Goal: Participate in discussion: Engage in conversation with other users on a specific topic

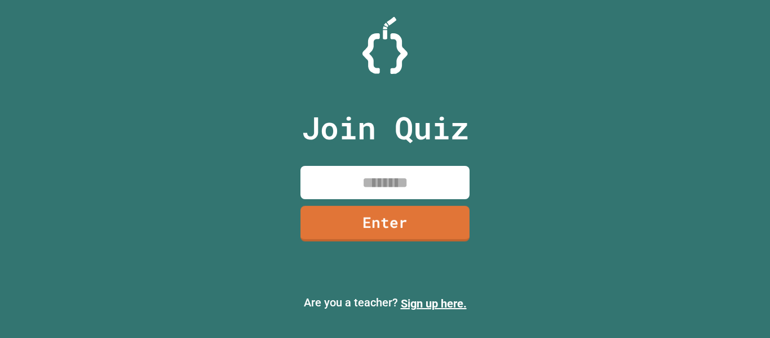
click at [360, 172] on input at bounding box center [385, 182] width 169 height 33
type input "********"
click at [389, 224] on link "Enter" at bounding box center [385, 222] width 167 height 37
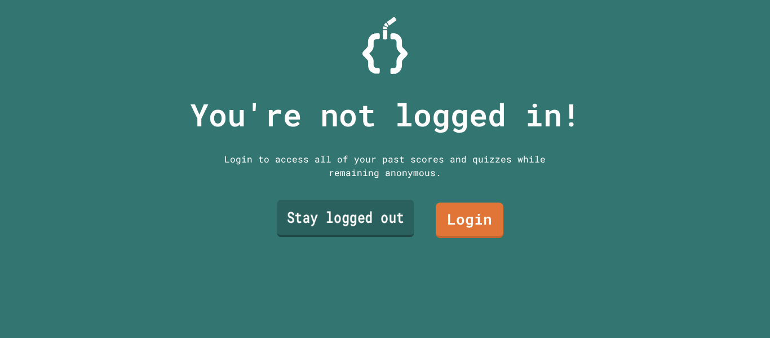
click at [402, 222] on link "Stay logged out" at bounding box center [345, 218] width 137 height 37
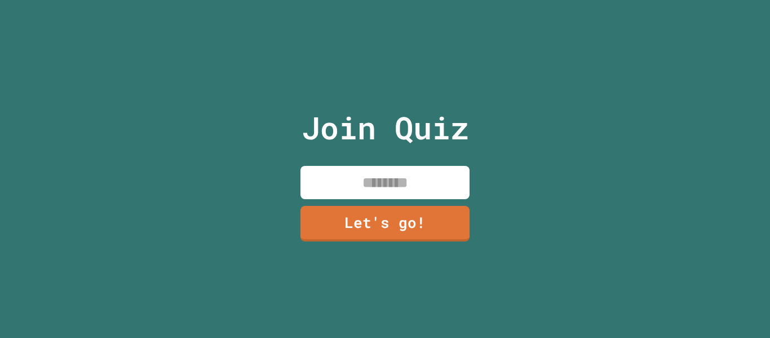
click at [402, 192] on input at bounding box center [385, 182] width 169 height 33
type input "*****"
click at [394, 222] on link "Let's go!" at bounding box center [385, 222] width 166 height 37
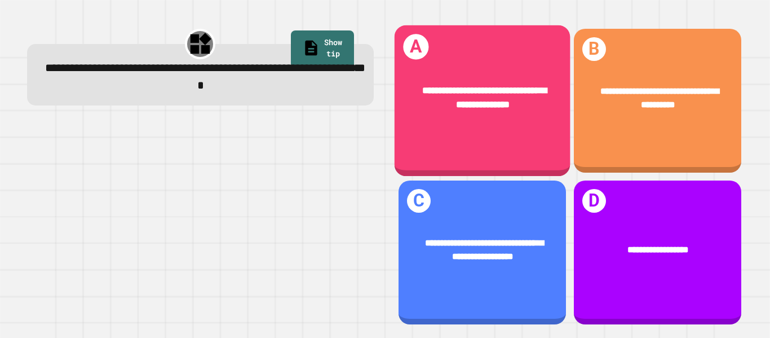
click at [470, 139] on div "**********" at bounding box center [482, 100] width 176 height 151
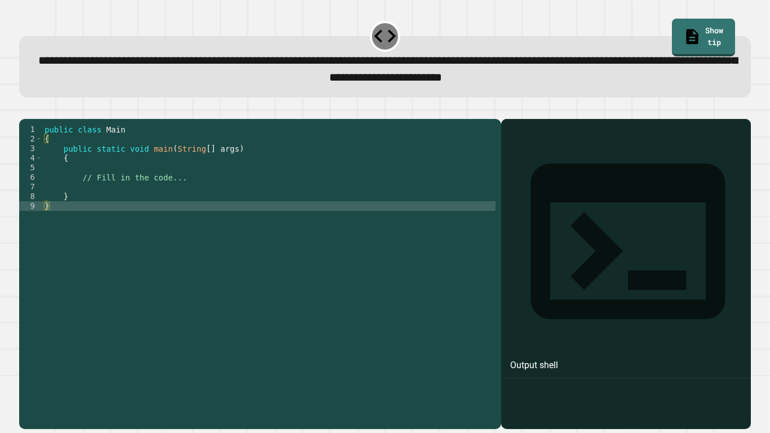
click at [222, 177] on div "public class Main { public static void main ( String [ ] args ) { // Fill in th…" at bounding box center [268, 269] width 453 height 288
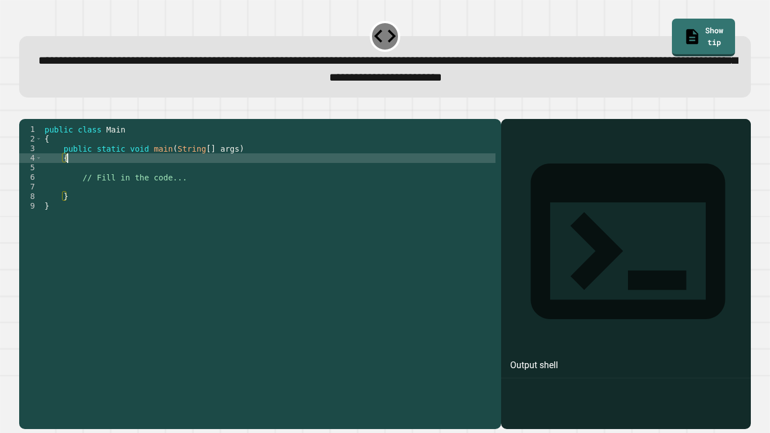
click at [197, 187] on div "public class Main { public static void main ( String [ ] args ) { // Fill in th…" at bounding box center [268, 269] width 453 height 288
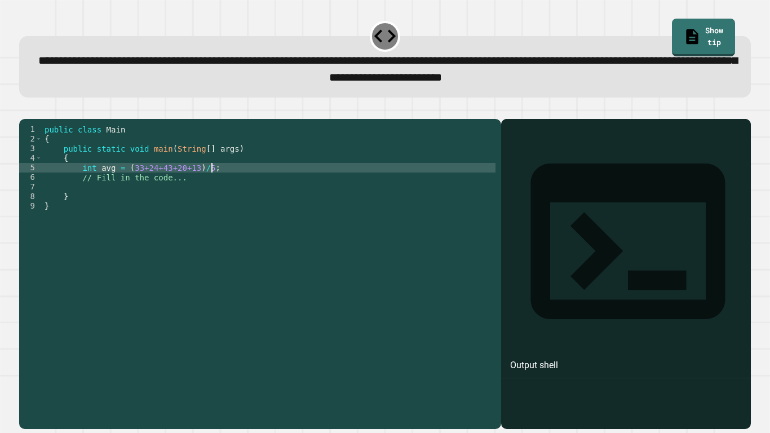
scroll to position [0, 20]
click at [194, 185] on div "public class Main { public static void main ( String [ ] args ) { int avg = ( 3…" at bounding box center [268, 269] width 453 height 288
click at [263, 185] on div "public class Main { public static void main ( String [ ] args ) { int avg = ( 3…" at bounding box center [268, 269] width 453 height 288
click at [25, 110] on icon "button" at bounding box center [25, 110] width 0 height 0
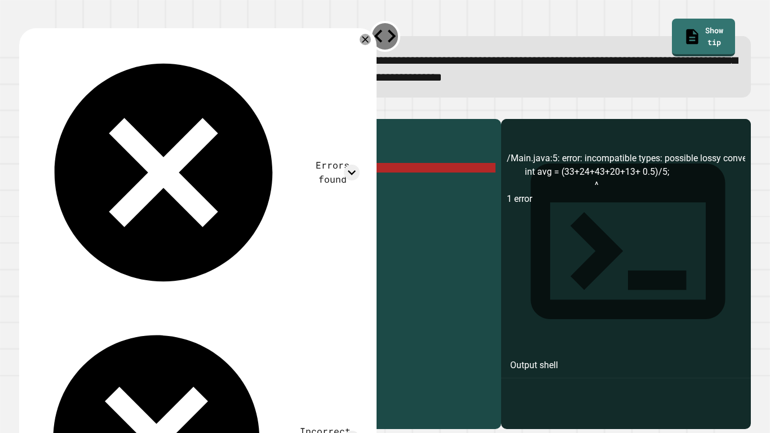
click at [245, 186] on div "public class Main { public static void main ( String [ ] args ) { int avg = ( 3…" at bounding box center [268, 269] width 453 height 288
click at [87, 186] on div "public class Main { public static void main ( String [ ] args ) { int avg = ( 3…" at bounding box center [268, 269] width 453 height 288
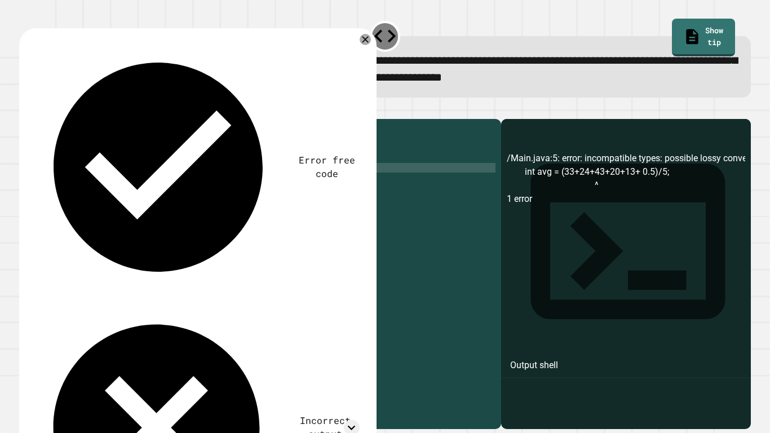
scroll to position [0, 8]
type textarea "**********"
click at [276, 183] on div "public class Main { public static void main ( String [ ] args ) { double avg = …" at bounding box center [268, 269] width 453 height 288
click at [235, 186] on div "public class Main { public static void main ( String [ ] args ) { double avg = …" at bounding box center [271, 269] width 449 height 288
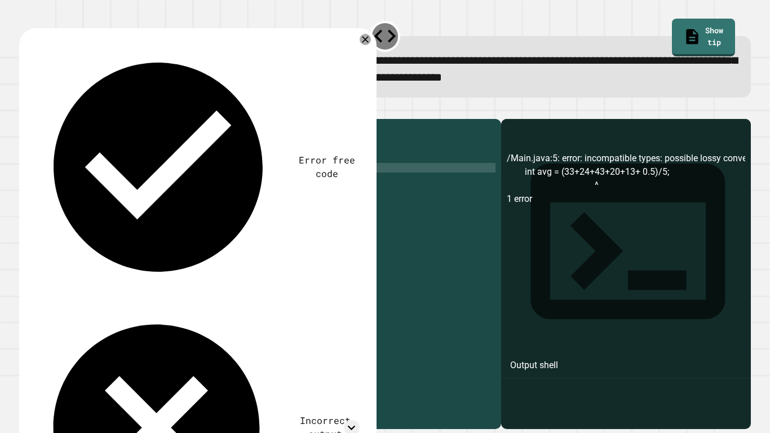
click at [188, 192] on div "public class Main { public static void main ( String [ ] args ) { double avg = …" at bounding box center [271, 269] width 449 height 288
click at [25, 110] on icon "button" at bounding box center [25, 110] width 0 height 0
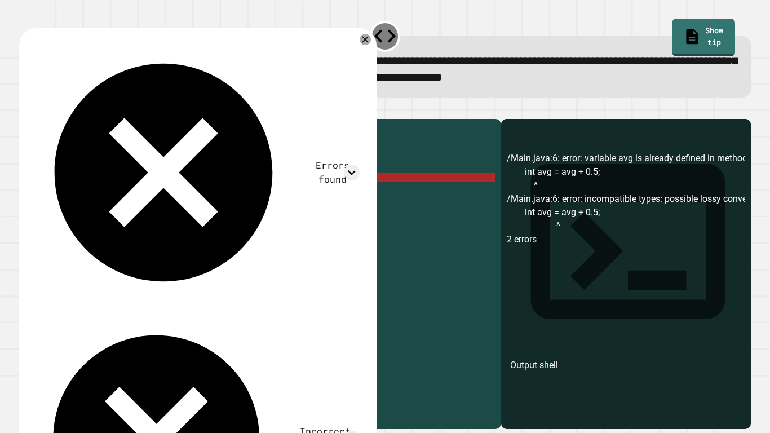
click at [96, 184] on div "public class Main { public static void main ( String [ ] args ) { double avg = …" at bounding box center [271, 269] width 449 height 288
click at [96, 184] on div "public class Main { public static void main ( String [ ] args ) { double avg = …" at bounding box center [271, 259] width 449 height 268
click at [96, 184] on div "public class Main { public static void main ( String [ ] args ) { double avg = …" at bounding box center [271, 269] width 449 height 288
click at [96, 184] on div "public class Main { public static void main ( String [ ] args ) { double avg = …" at bounding box center [271, 259] width 449 height 268
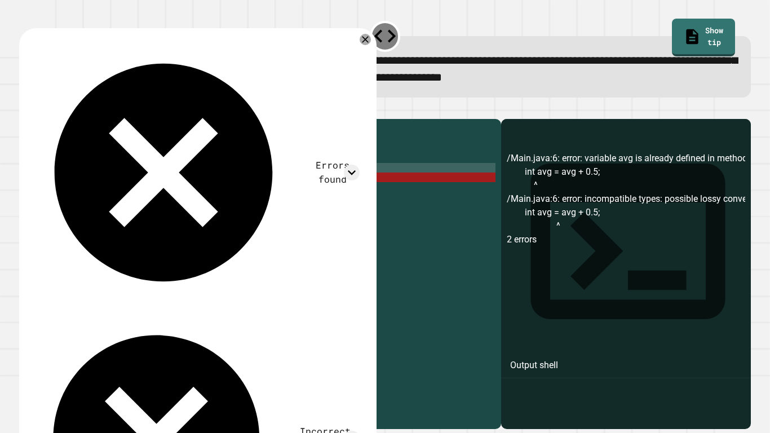
click at [96, 184] on div "public class Main { public static void main ( String [ ] args ) { double avg = …" at bounding box center [271, 269] width 449 height 288
click at [96, 184] on div "public class Main { public static void main ( String [ ] args ) { double avg = …" at bounding box center [271, 259] width 449 height 268
click at [96, 184] on div "public class Main { public static void main ( String [ ] args ) { double avg = …" at bounding box center [271, 269] width 449 height 288
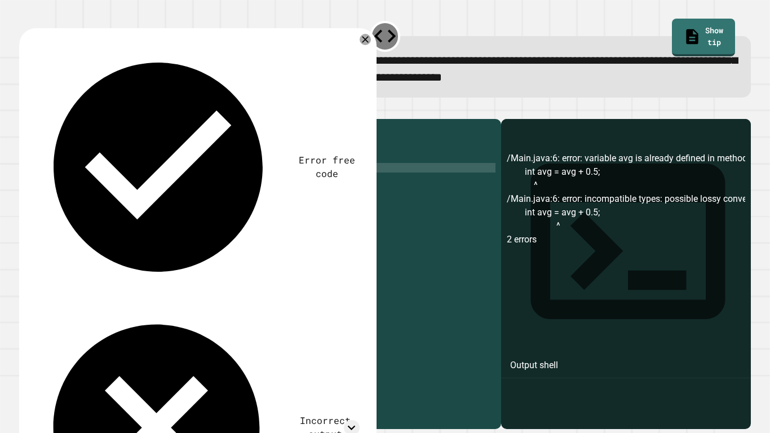
scroll to position [0, 7]
click at [93, 195] on div "public class Main { public static void main ( String [ ] args ) { int avg = ( 3…" at bounding box center [271, 269] width 449 height 288
click at [36, 118] on icon "button" at bounding box center [32, 117] width 6 height 8
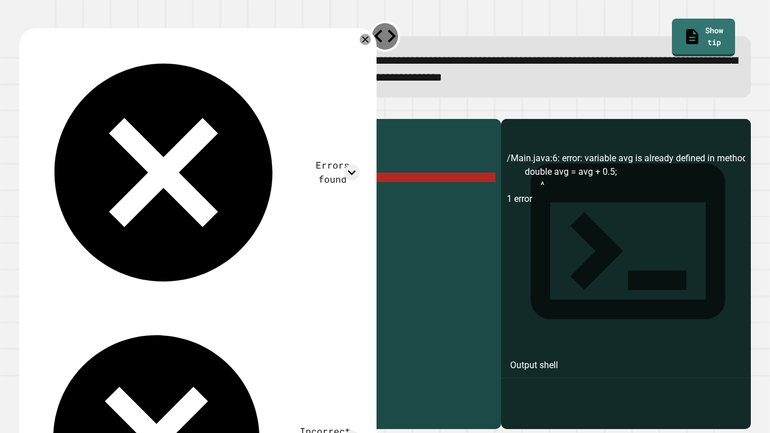
click at [116, 195] on div "public class Main { public static void main ( String [ ] args ) { int avg = ( 3…" at bounding box center [271, 269] width 449 height 288
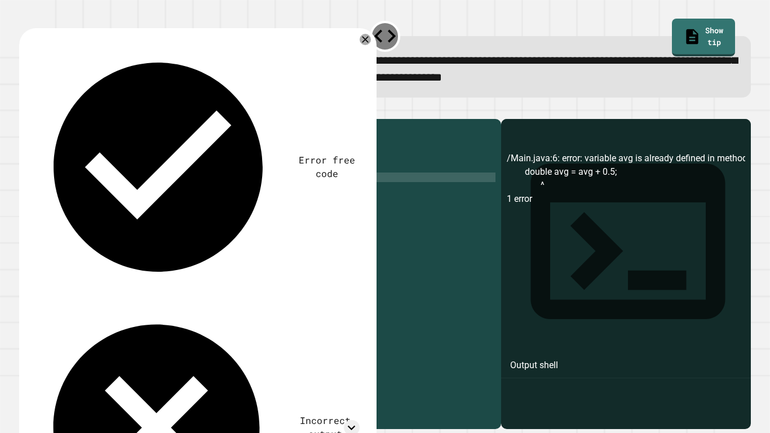
click at [25, 110] on button "button" at bounding box center [25, 110] width 0 height 0
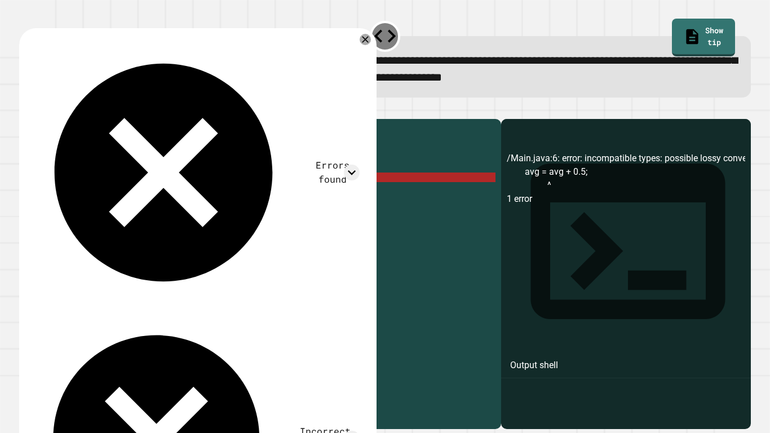
click at [114, 194] on div "public class Main { public static void main ( String [ ] args ) { int avg = ( 3…" at bounding box center [271, 269] width 449 height 288
click at [86, 196] on div "public class Main { public static void main ( String [ ] args ) { int avg = ( 3…" at bounding box center [271, 269] width 449 height 288
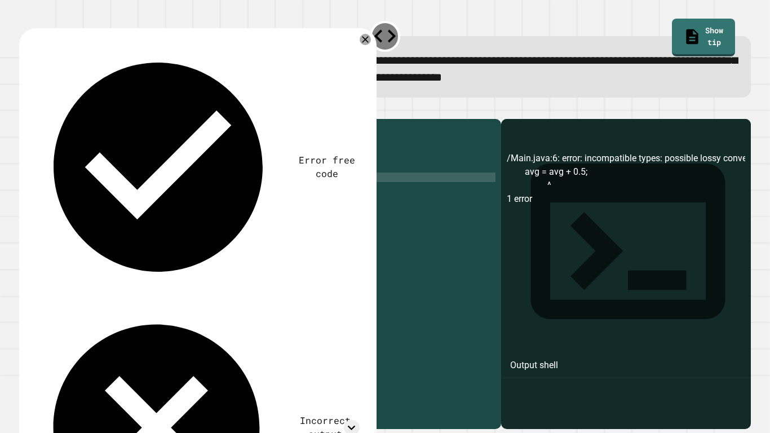
scroll to position [0, 7]
click at [112, 196] on div "public class Main { public static void main ( String [ ] args ) { int avg = ( 3…" at bounding box center [271, 269] width 449 height 288
click at [25, 110] on icon "button" at bounding box center [25, 110] width 0 height 0
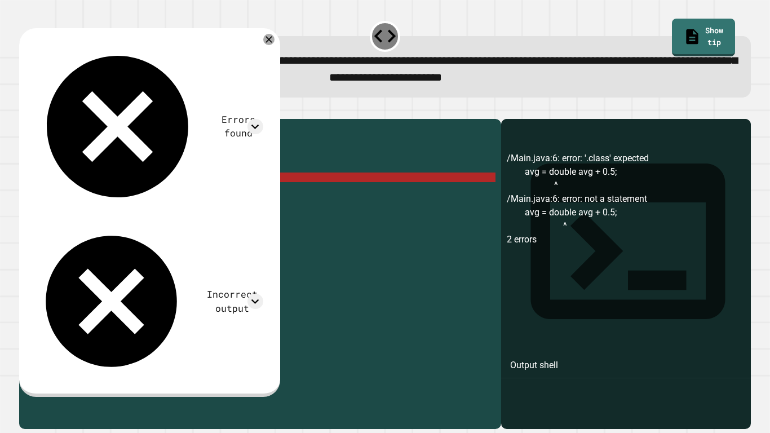
click at [86, 196] on div "public class Main { public static void main ( String [ ] args ) { int avg = ( 3…" at bounding box center [271, 269] width 449 height 288
click at [132, 185] on div "public class Main { public static void main ( String [ ] args ) { int avg = ( 3…" at bounding box center [271, 269] width 449 height 288
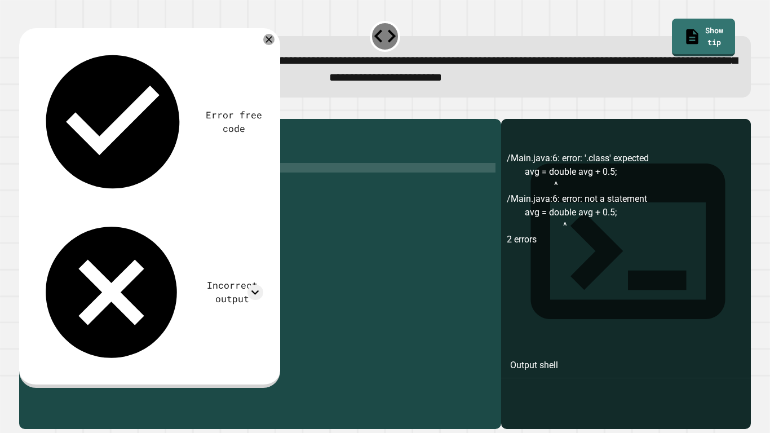
scroll to position [0, 15]
drag, startPoint x: 201, startPoint y: 195, endPoint x: 47, endPoint y: 196, distance: 154.0
click at [47, 196] on div "public class Main { public static void main ( String [ ] args ) { int avg = dou…" at bounding box center [271, 269] width 449 height 288
type textarea "**********"
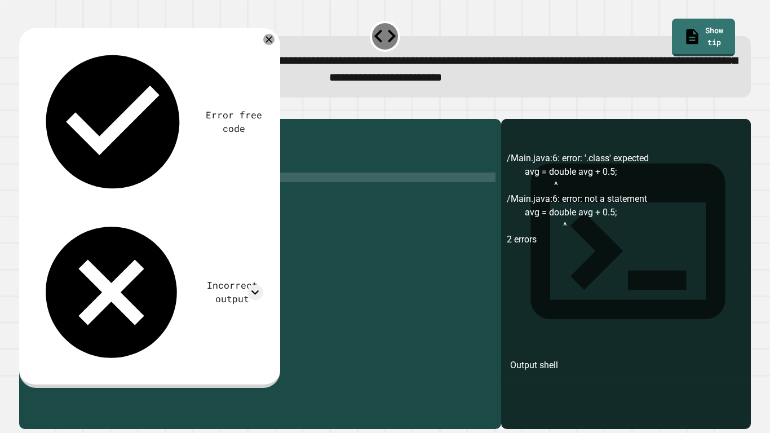
click at [34, 116] on icon "button" at bounding box center [32, 117] width 6 height 8
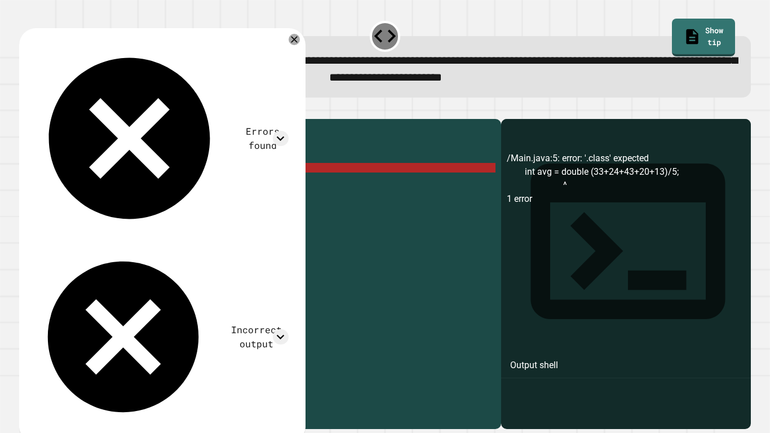
click at [131, 184] on div "public class Main { public static void main ( String [ ] args ) { int avg = dou…" at bounding box center [271, 269] width 449 height 288
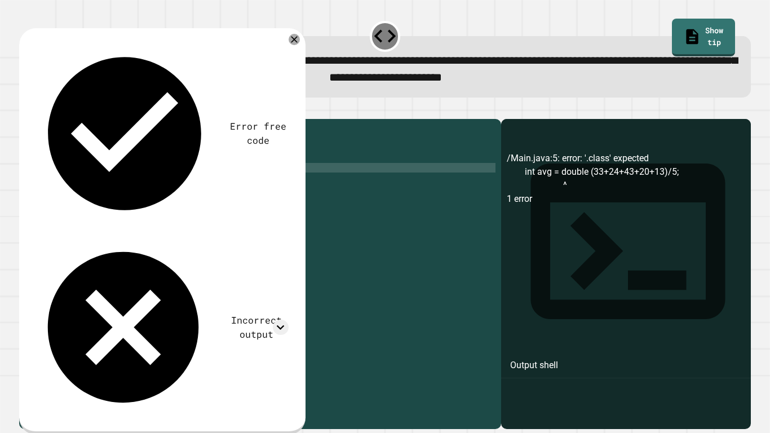
scroll to position [0, 14]
click at [25, 110] on icon "button" at bounding box center [25, 110] width 0 height 0
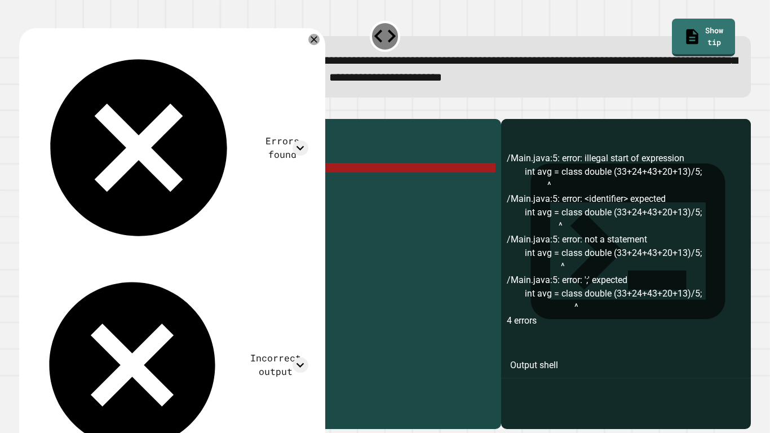
drag, startPoint x: 280, startPoint y: 185, endPoint x: 127, endPoint y: 183, distance: 152.8
click at [127, 183] on div "public class Main { public static void main ( String [ ] args ) { int avg = cla…" at bounding box center [271, 269] width 449 height 288
click at [132, 186] on div "public class Main { public static void main ( String [ ] args ) { int avg = cla…" at bounding box center [271, 259] width 449 height 268
click at [134, 187] on div "public class Main { public static void main ( String [ ] args ) { int avg = cla…" at bounding box center [271, 269] width 449 height 288
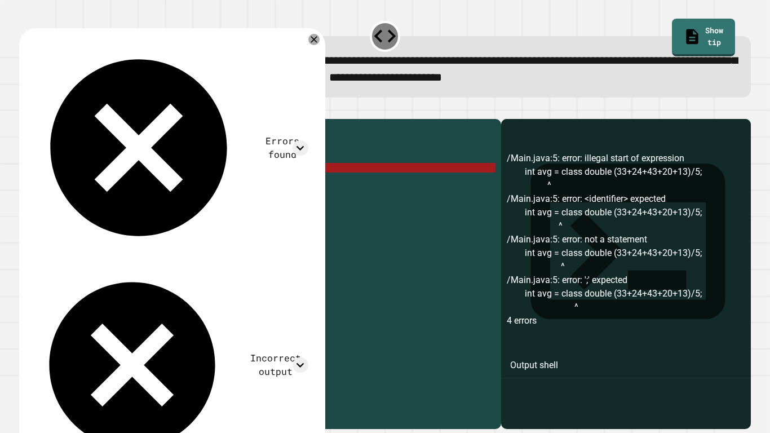
click at [134, 187] on div "public class Main { public static void main ( String [ ] args ) { int avg = cla…" at bounding box center [271, 259] width 449 height 268
drag, startPoint x: 132, startPoint y: 186, endPoint x: 280, endPoint y: 185, distance: 147.8
click at [280, 185] on div "public class Main { public static void main ( String [ ] args ) { int avg = cla…" at bounding box center [271, 269] width 449 height 288
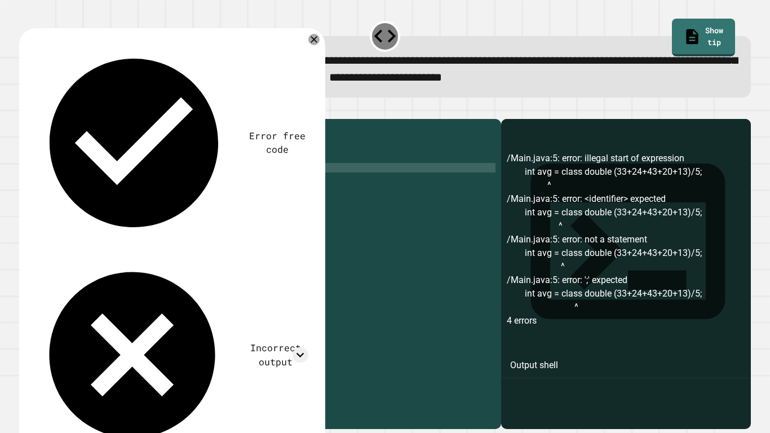
scroll to position [0, 17]
type textarea "**********"
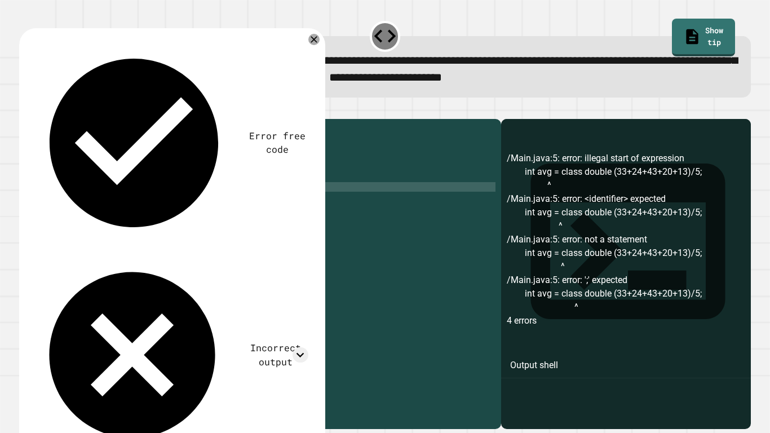
scroll to position [0, 16]
click at [25, 110] on icon "button" at bounding box center [25, 110] width 0 height 0
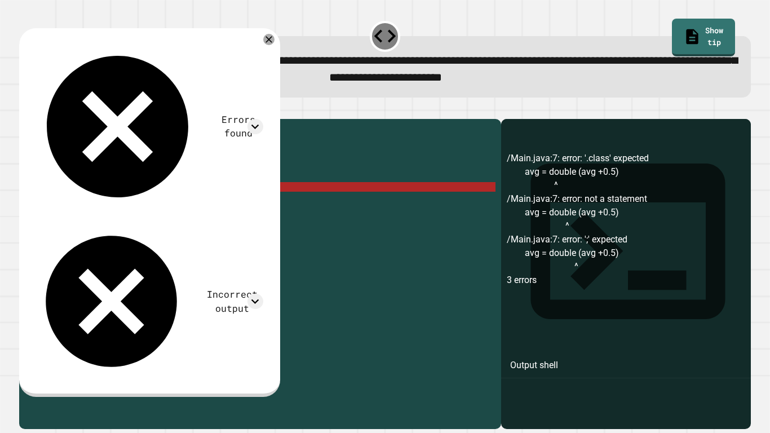
click at [148, 206] on div "public class Main { public static void main ( String [ ] args ) { int avg = 33+…" at bounding box center [271, 269] width 449 height 288
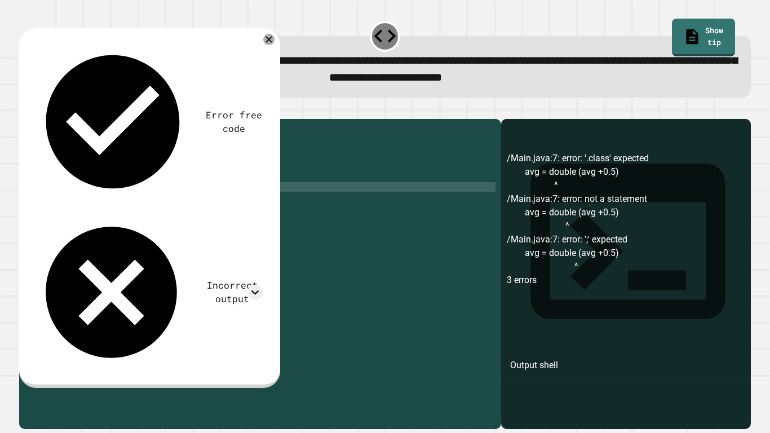
click at [204, 208] on div "public class Main { public static void main ( String [ ] args ) { int avg = 33+…" at bounding box center [271, 269] width 449 height 288
click at [36, 117] on icon "button" at bounding box center [32, 117] width 6 height 8
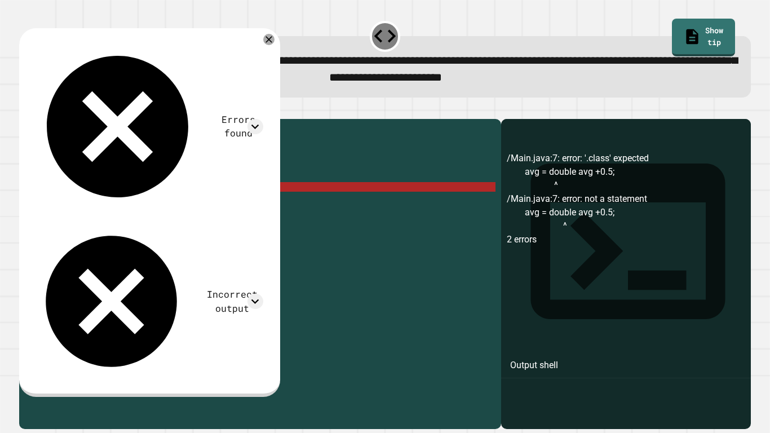
click at [157, 205] on div "public class Main { public static void main ( String [ ] args ) { int avg = 33+…" at bounding box center [271, 269] width 449 height 288
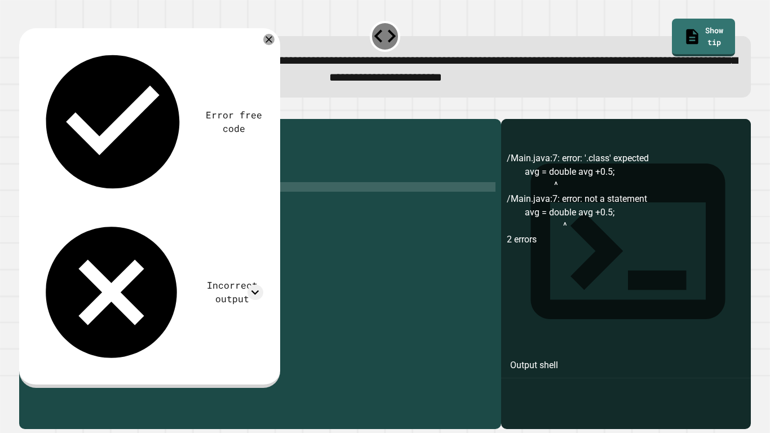
click at [112, 205] on div "public class Main { public static void main ( String [ ] args ) { int avg = 33+…" at bounding box center [271, 269] width 449 height 288
click at [25, 110] on icon "button" at bounding box center [25, 110] width 0 height 0
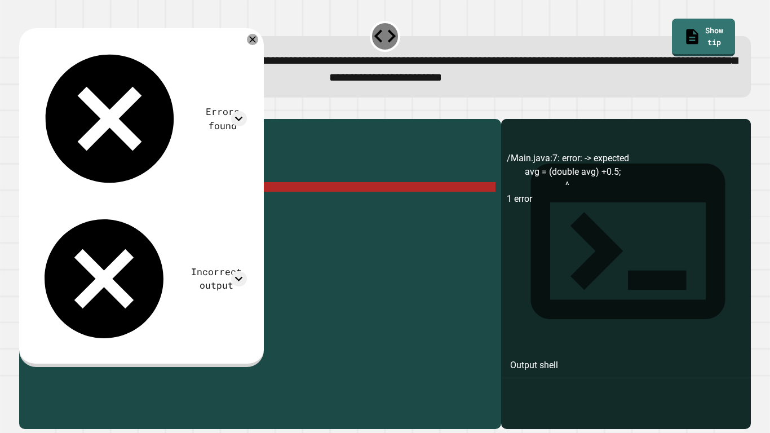
click at [117, 204] on div "public class Main { public static void main ( String [ ] args ) { int avg = 33+…" at bounding box center [271, 269] width 449 height 288
drag, startPoint x: 199, startPoint y: 201, endPoint x: 131, endPoint y: 206, distance: 68.4
click at [131, 206] on div "public class Main { public static void main ( String [ ] args ) { int avg = 33+…" at bounding box center [271, 269] width 449 height 288
click at [87, 204] on div "public class Main { public static void main ( String [ ] args ) { int avg = 33+…" at bounding box center [271, 269] width 449 height 288
click at [131, 208] on div "public class Main { public static void main ( String [ ] args ) { int avg = 33+…" at bounding box center [271, 269] width 449 height 288
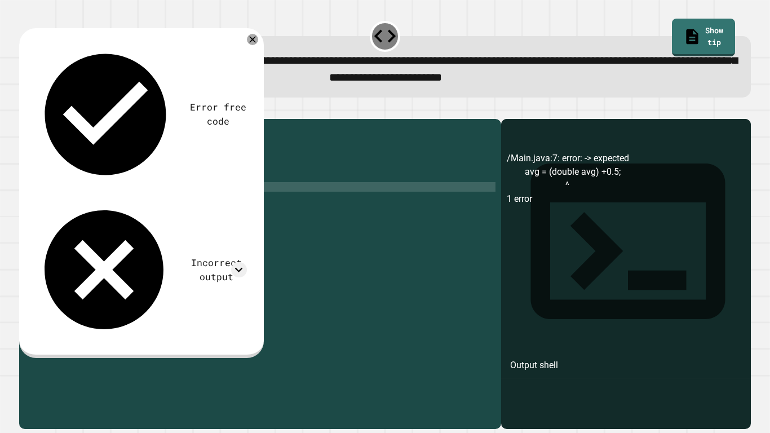
scroll to position [0, 12]
click at [83, 205] on div "public class Main { public static void main ( String [ ] args ) { int avg = 33+…" at bounding box center [271, 269] width 449 height 288
click at [25, 110] on icon "button" at bounding box center [25, 110] width 0 height 0
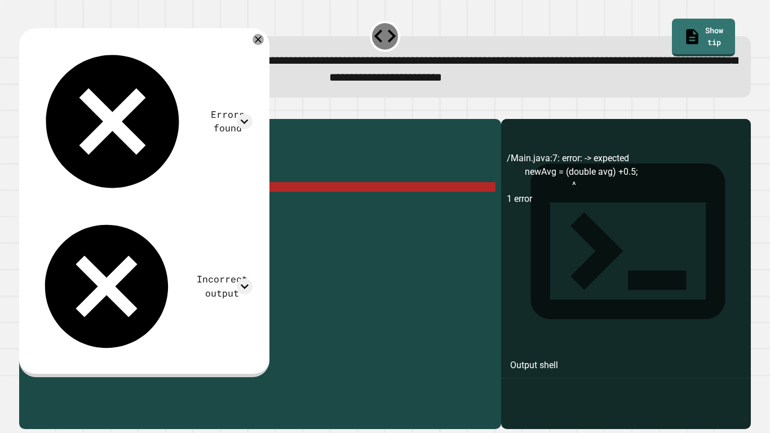
click at [87, 205] on div "public class Main { public static void main ( String [ ] args ) { int avg = 33+…" at bounding box center [271, 269] width 449 height 288
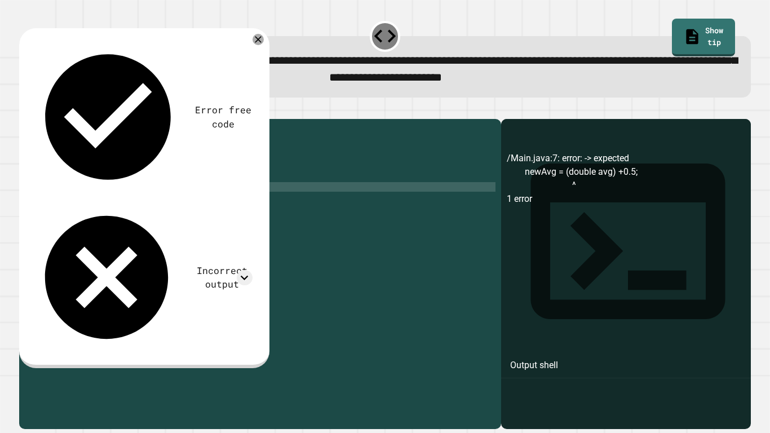
scroll to position [0, 9]
drag, startPoint x: 191, startPoint y: 204, endPoint x: 160, endPoint y: 204, distance: 31.0
click at [160, 204] on div "public class Main { public static void main ( String [ ] args ) { int avg = 33+…" at bounding box center [271, 269] width 449 height 288
click at [36, 118] on icon "button" at bounding box center [32, 117] width 6 height 8
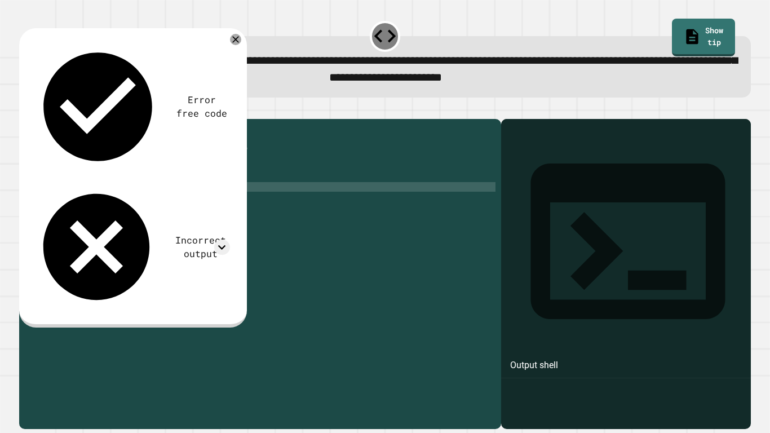
click at [184, 204] on div "public class Main { public static void main ( String [ ] args ) { int avg = 33+…" at bounding box center [271, 269] width 449 height 288
type textarea "**********"
click at [224, 206] on div "public class Main { public static void main ( String [ ] args ) { int avg = 33+…" at bounding box center [271, 269] width 449 height 288
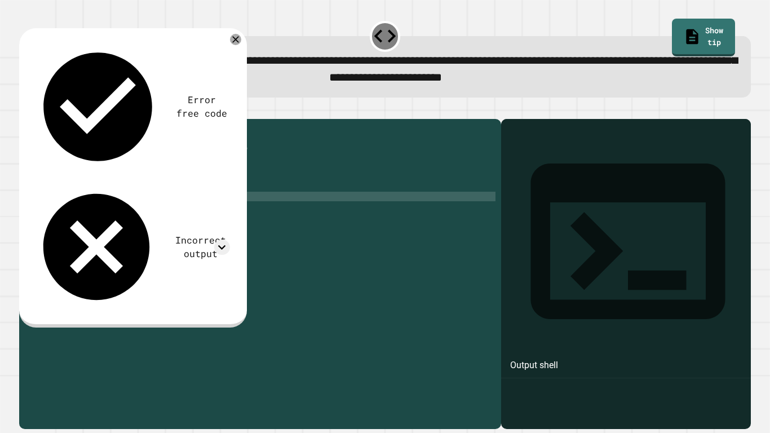
scroll to position [0, 15]
click at [25, 110] on button "button" at bounding box center [25, 110] width 0 height 0
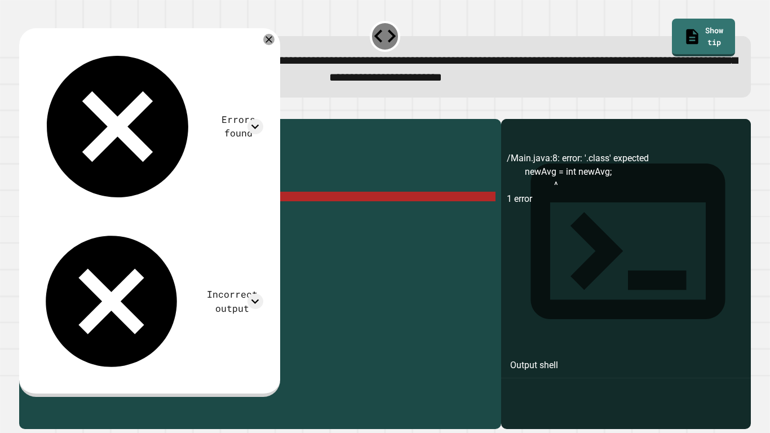
click at [133, 213] on div "public class Main { public static void main ( String [ ] args ) { int avg = 33+…" at bounding box center [271, 269] width 449 height 288
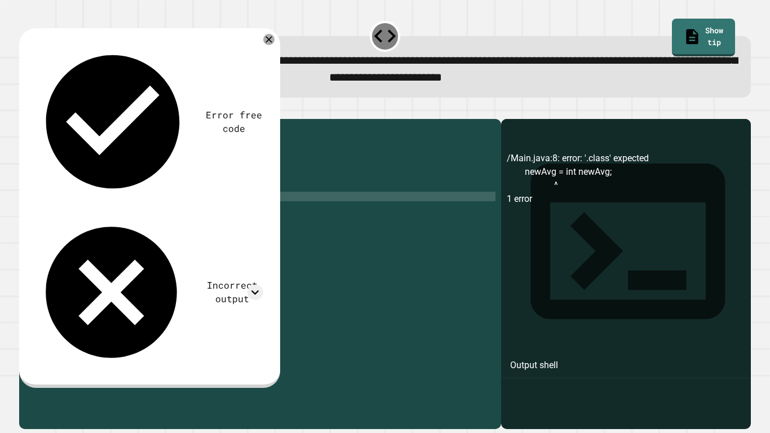
scroll to position [0, 16]
type textarea "**********"
click at [34, 120] on icon "button" at bounding box center [32, 117] width 6 height 8
